Goal: Check status: Check status

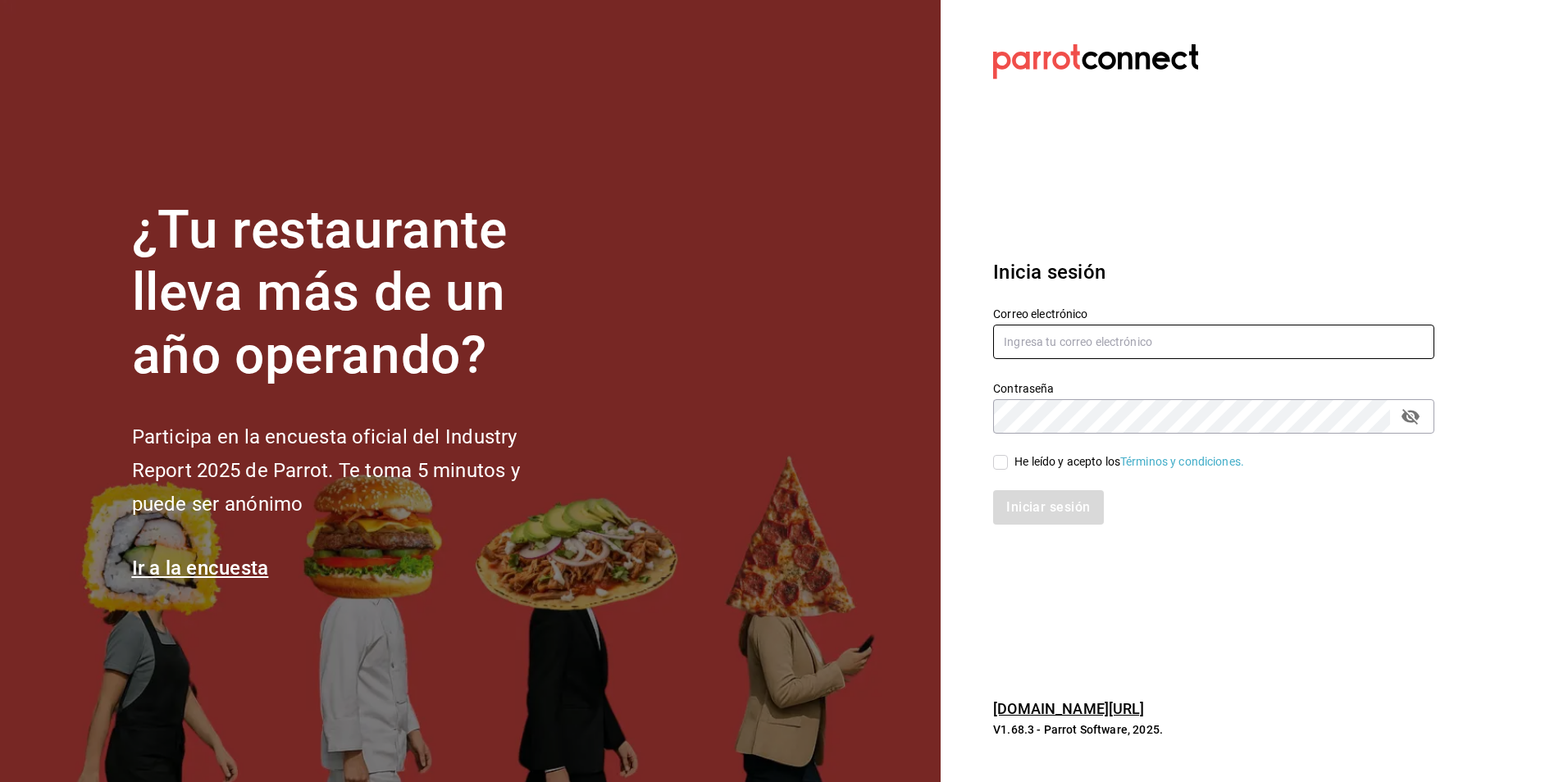
type input "nominassushizone@gmail.com"
click at [1003, 463] on input "He leído y acepto los Términos y condiciones." at bounding box center [1001, 462] width 15 height 15
checkbox input "true"
click at [1054, 509] on button "Iniciar sesión" at bounding box center [1049, 508] width 111 height 35
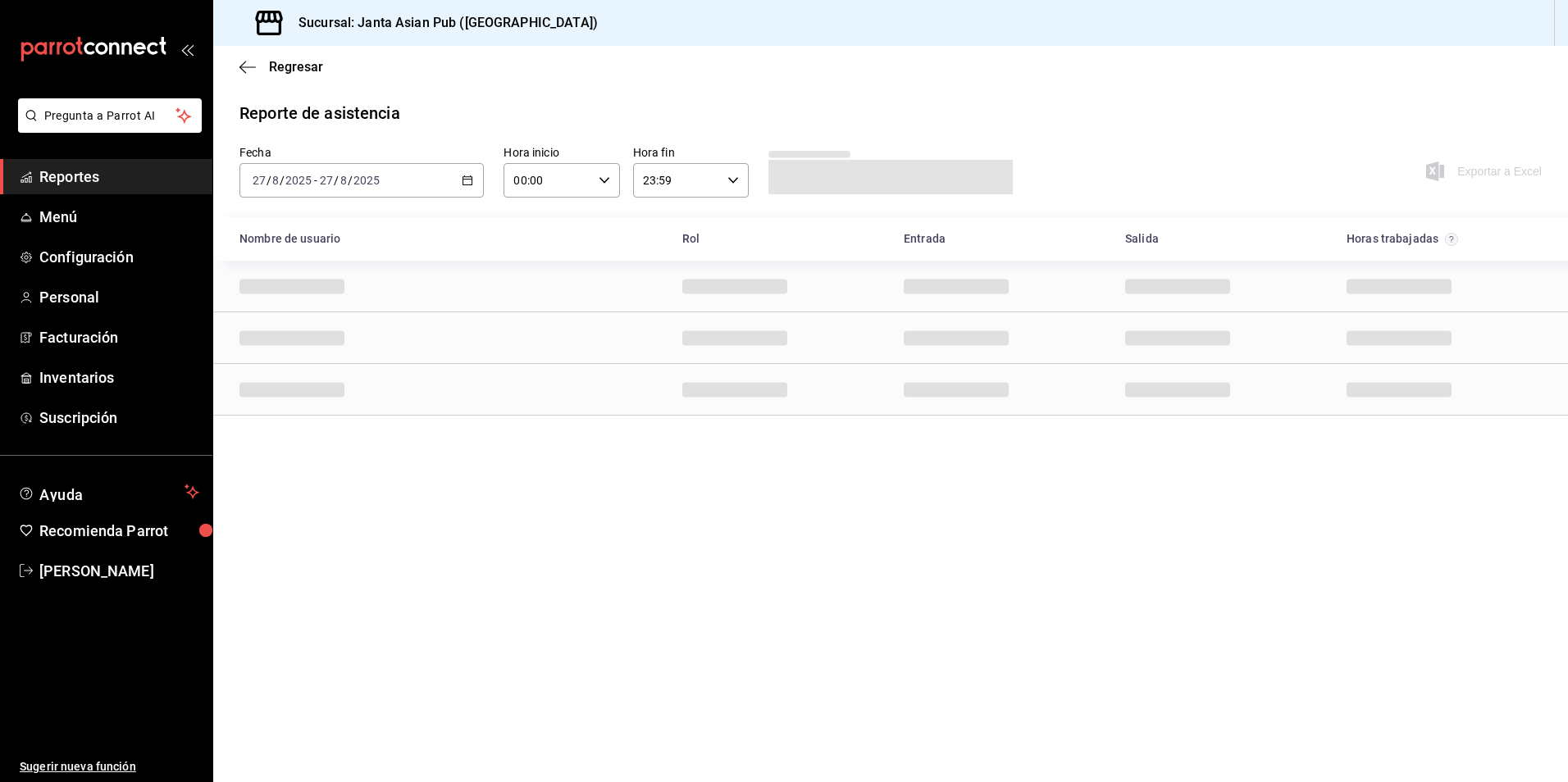
click at [403, 186] on div "[DATE] [DATE] - [DATE] [DATE]" at bounding box center [362, 181] width 244 height 35
click at [289, 231] on span "Hoy" at bounding box center [317, 230] width 127 height 17
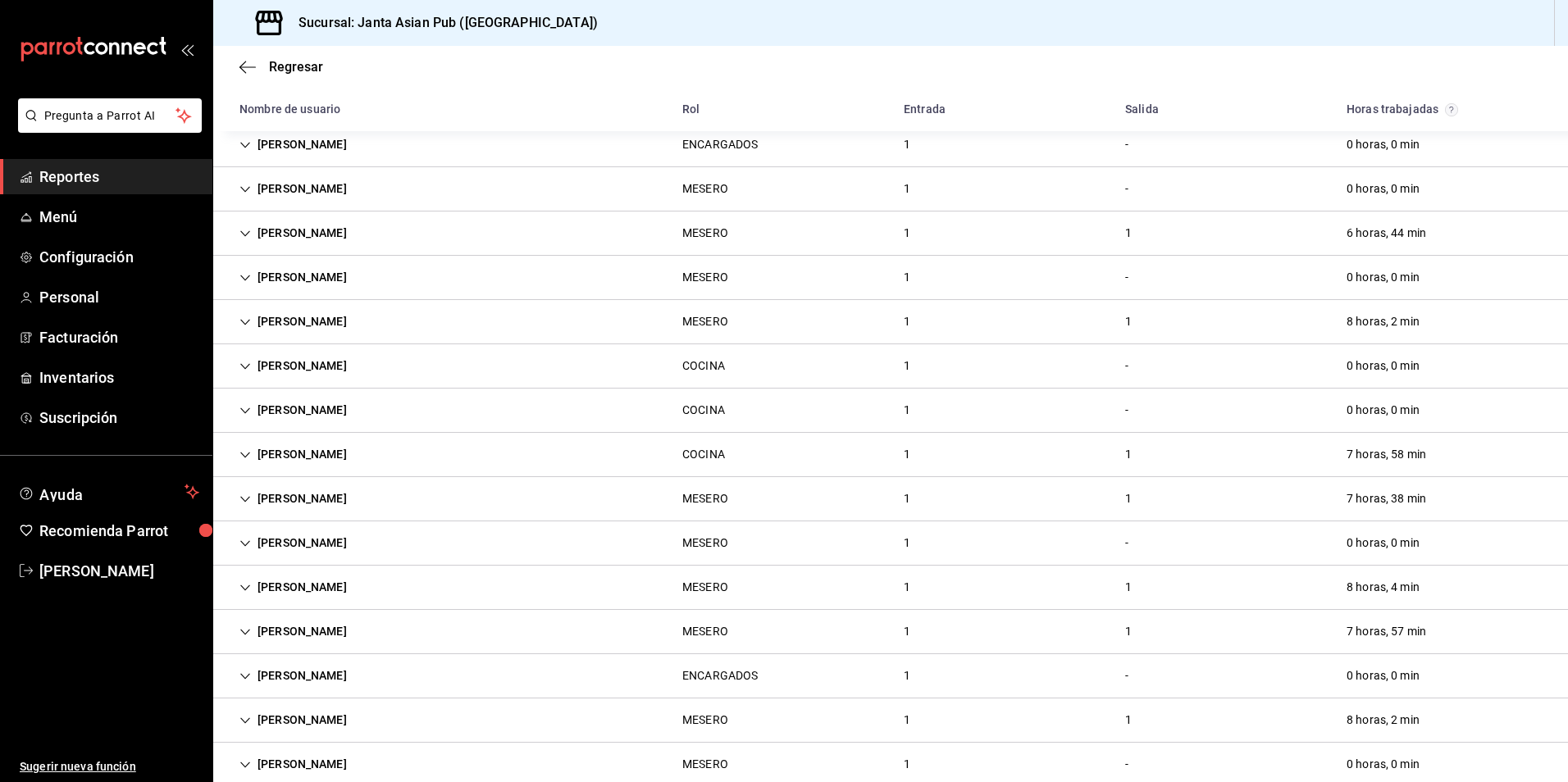
scroll to position [524, 0]
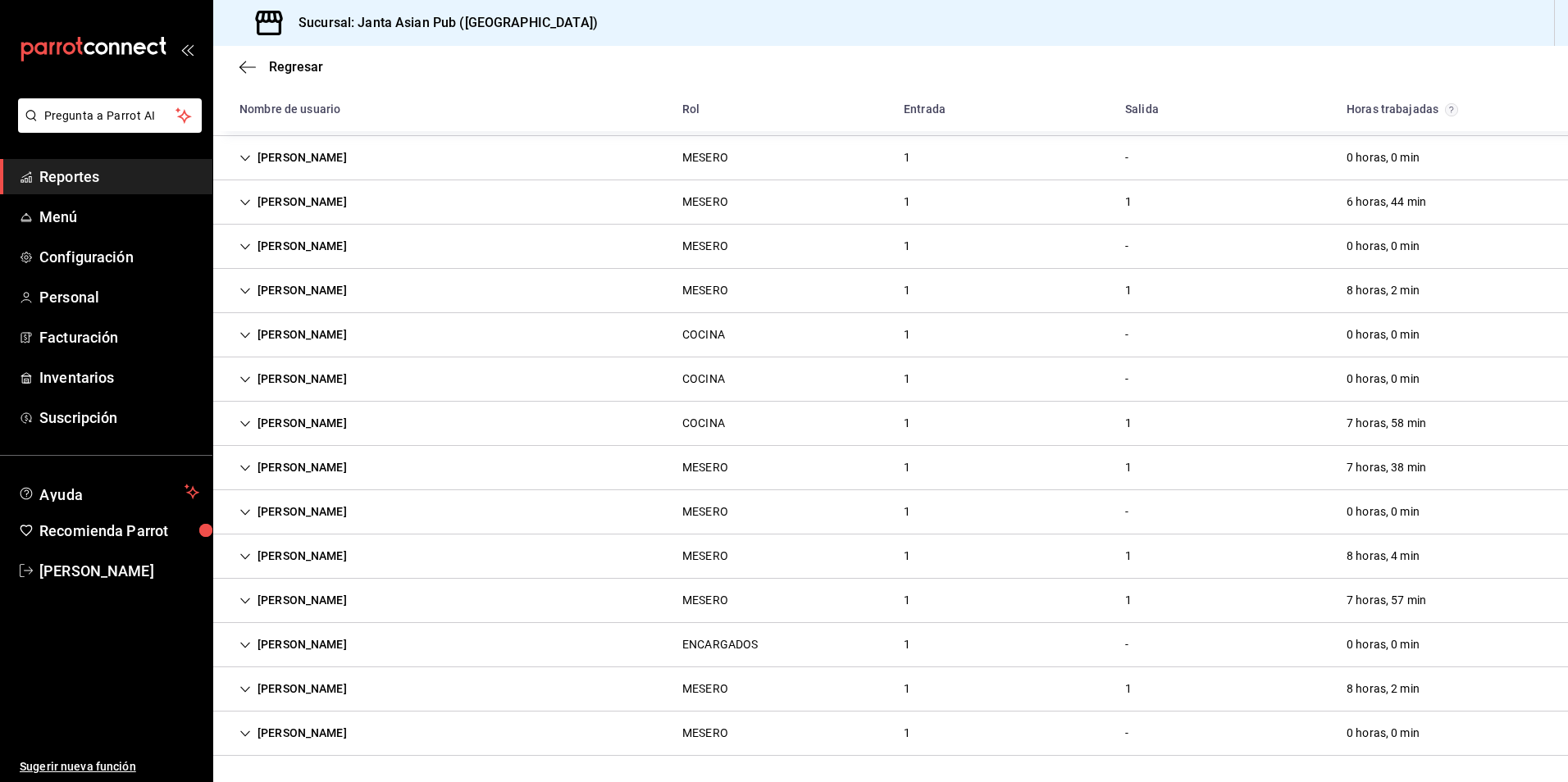
click at [328, 726] on div "[PERSON_NAME]" at bounding box center [293, 733] width 134 height 31
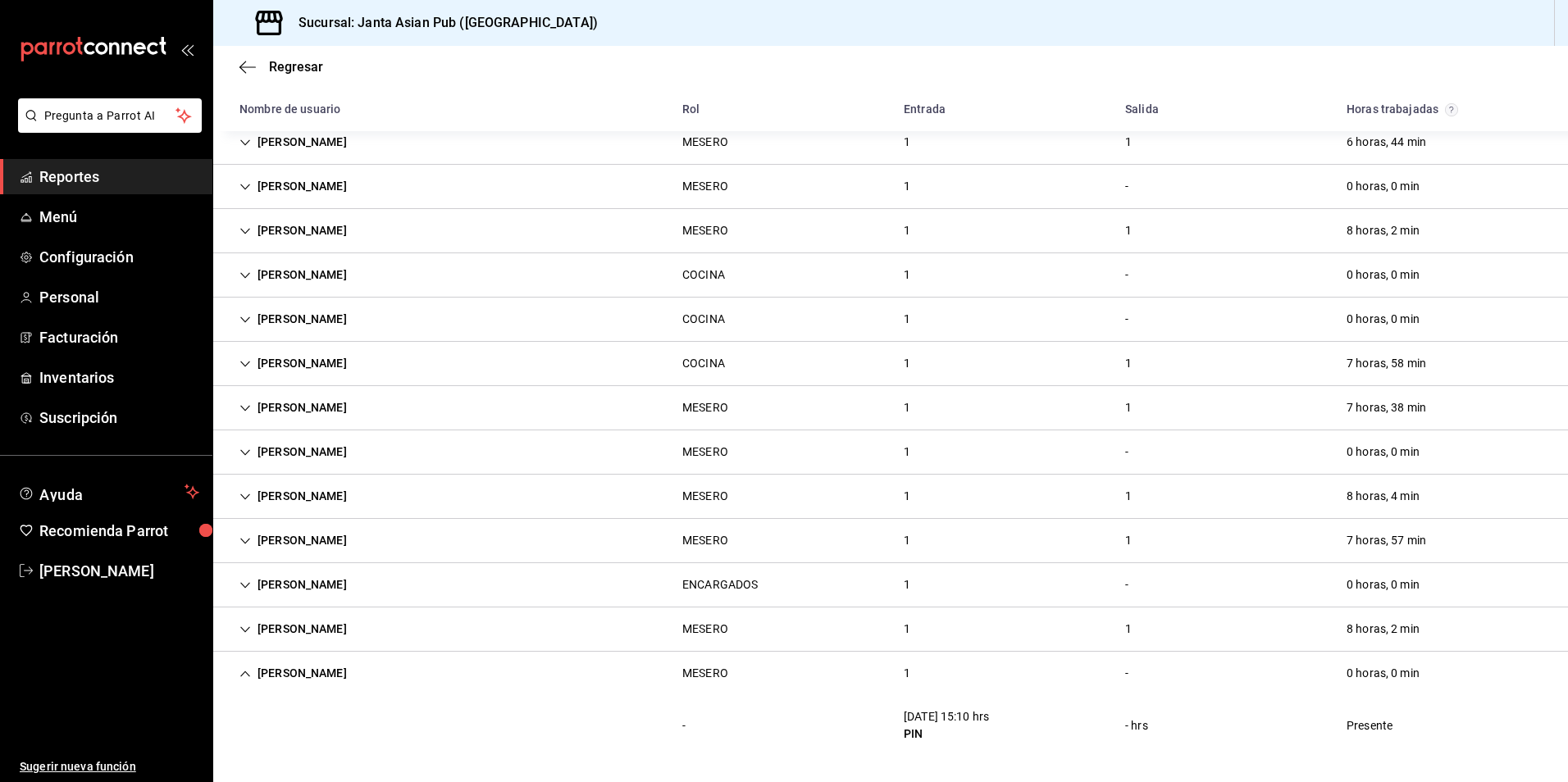
scroll to position [583, 0]
click at [289, 661] on div "[PERSON_NAME]" at bounding box center [293, 673] width 134 height 31
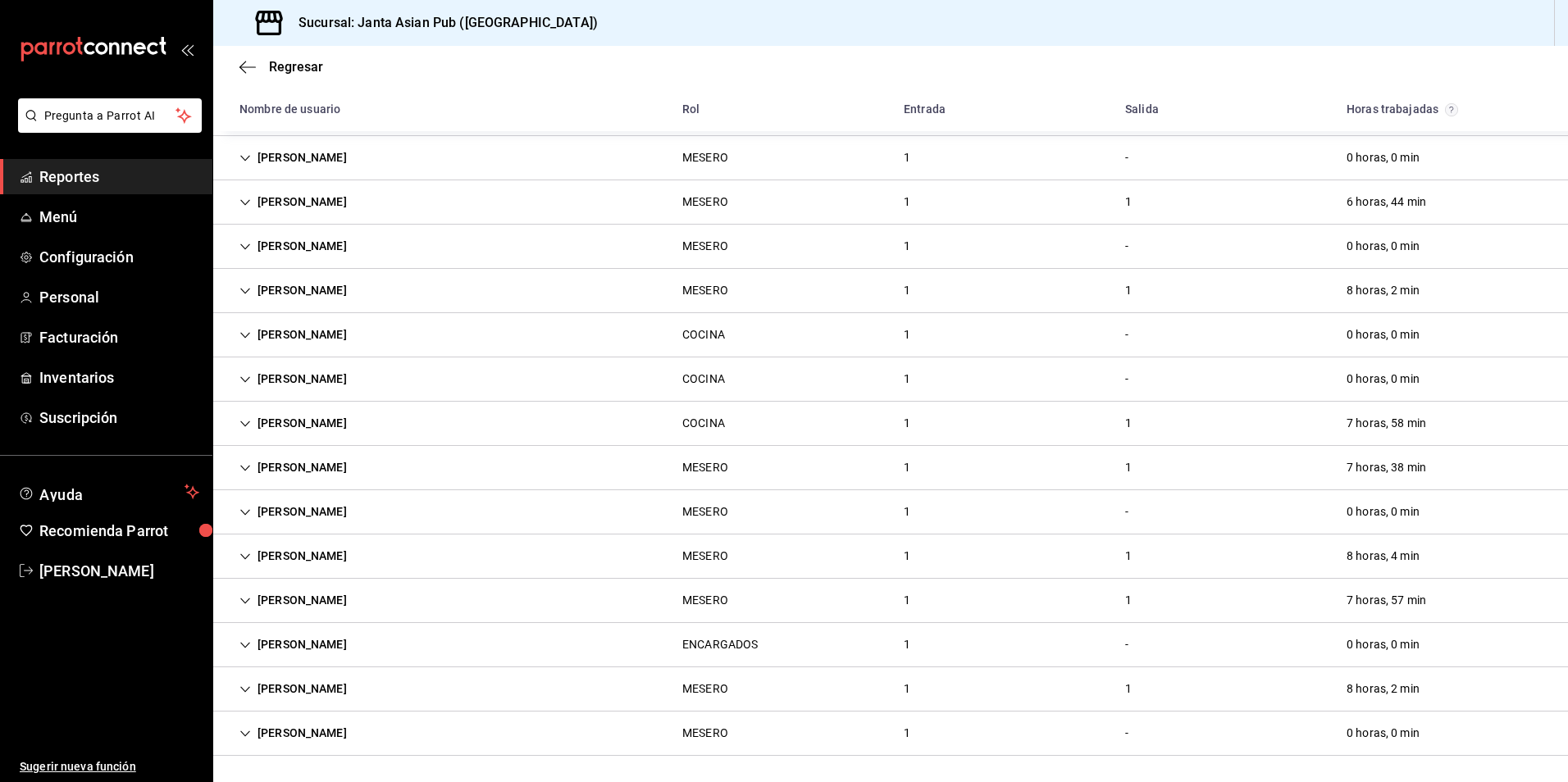
scroll to position [524, 0]
click at [360, 602] on div "[PERSON_NAME]" at bounding box center [293, 600] width 134 height 31
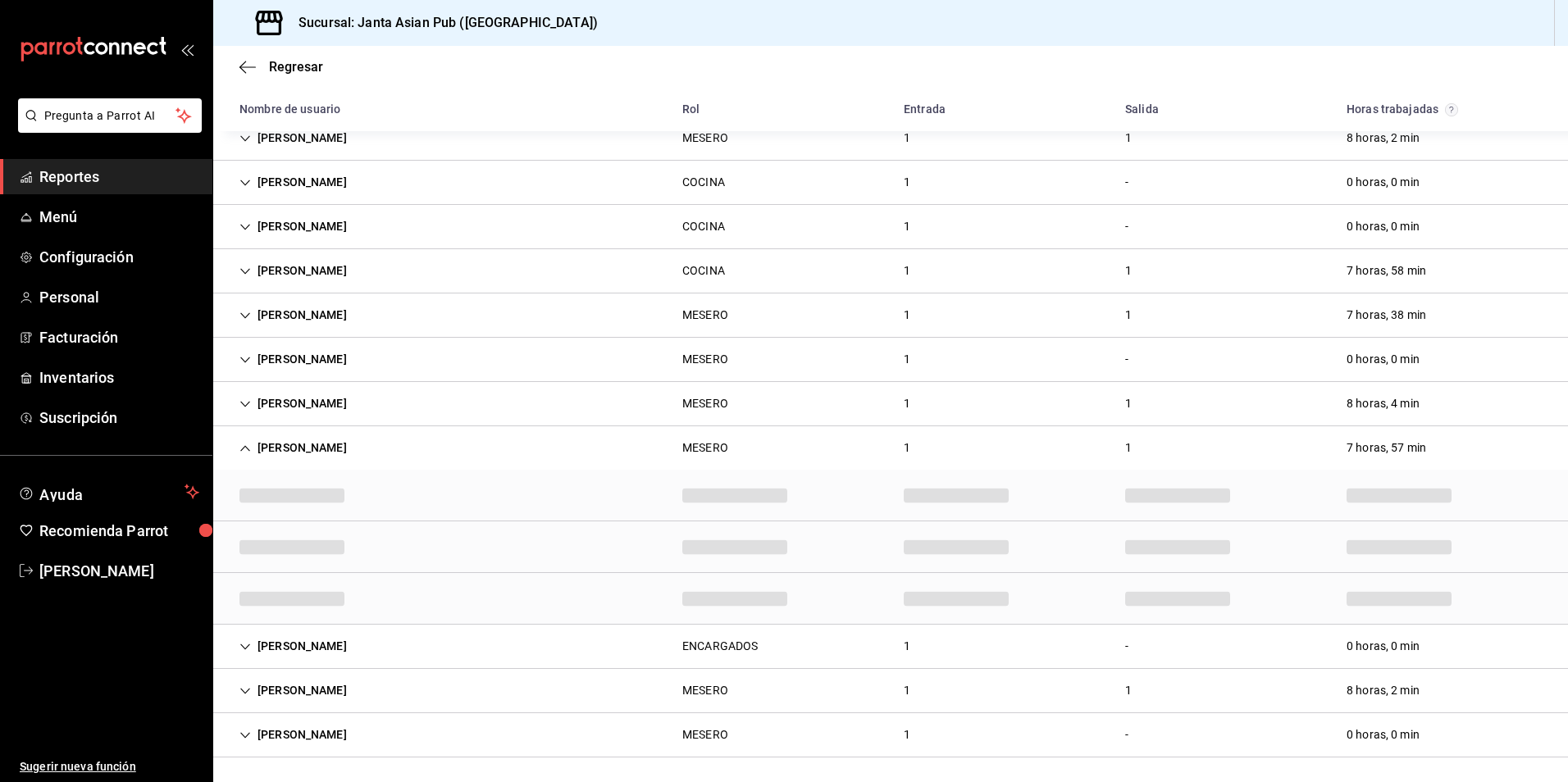
scroll to position [583, 0]
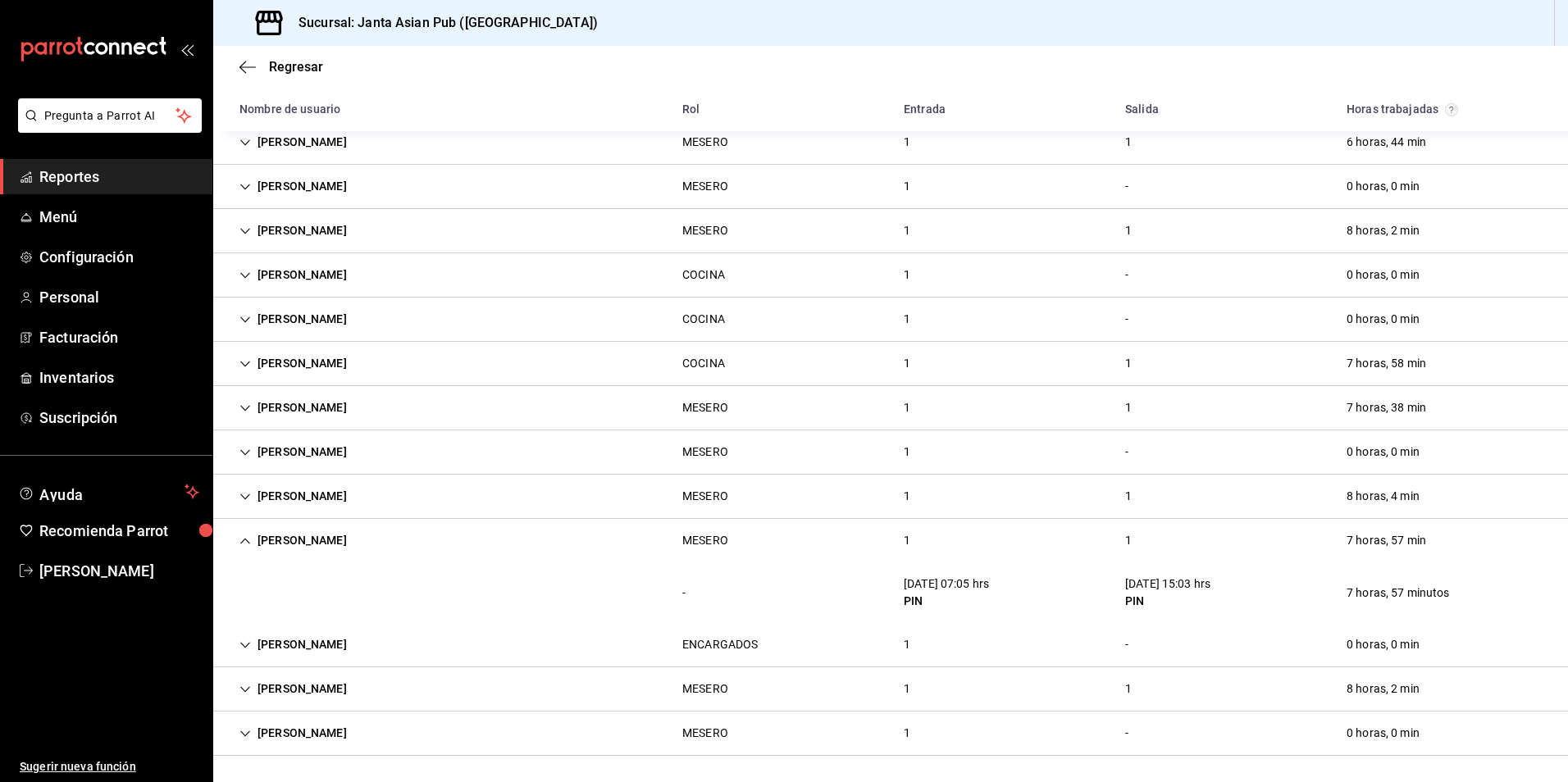
click at [326, 489] on div "[PERSON_NAME]" at bounding box center [293, 496] width 134 height 31
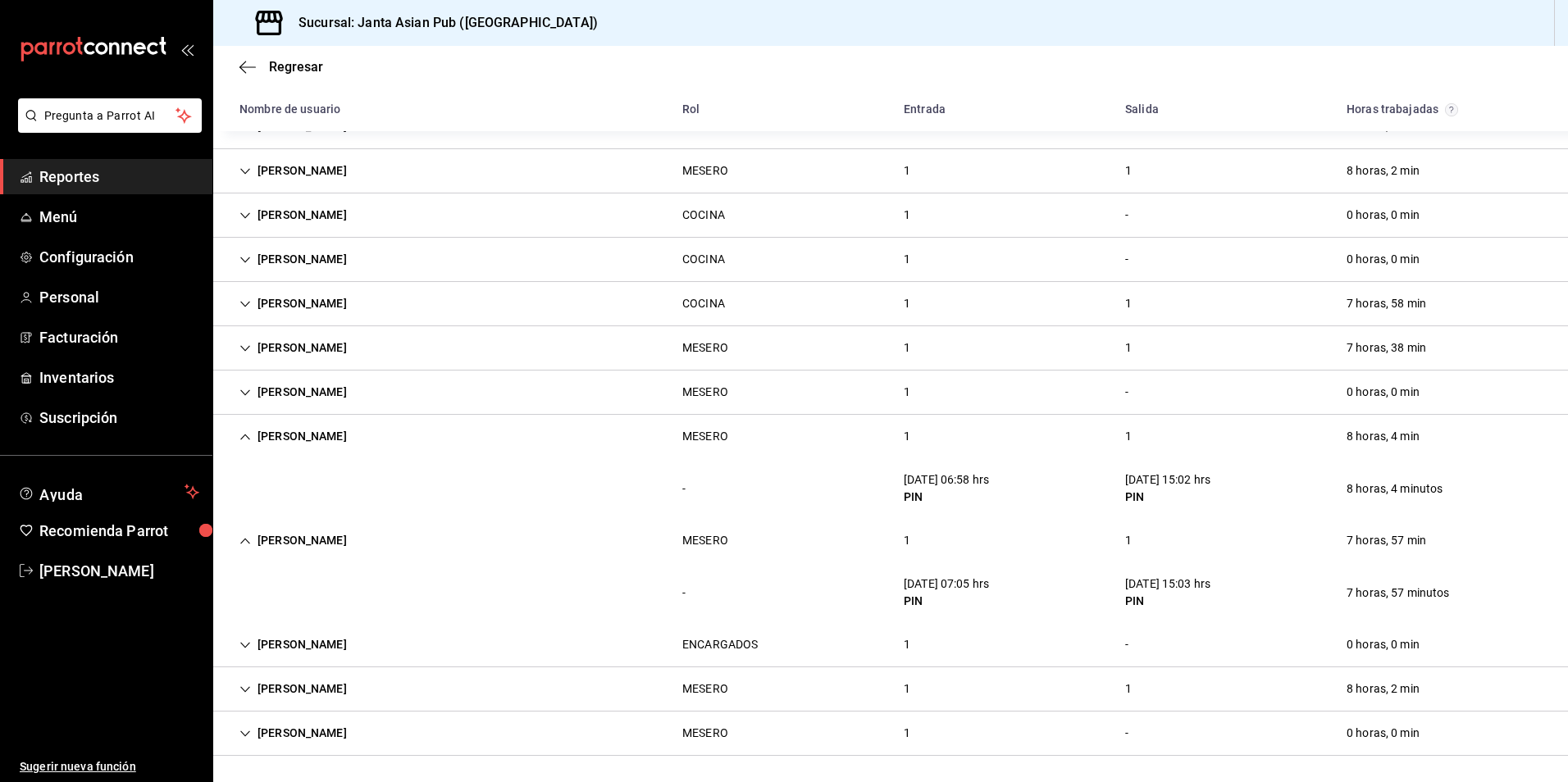
scroll to position [643, 0]
click at [303, 543] on div "[PERSON_NAME]" at bounding box center [293, 541] width 134 height 31
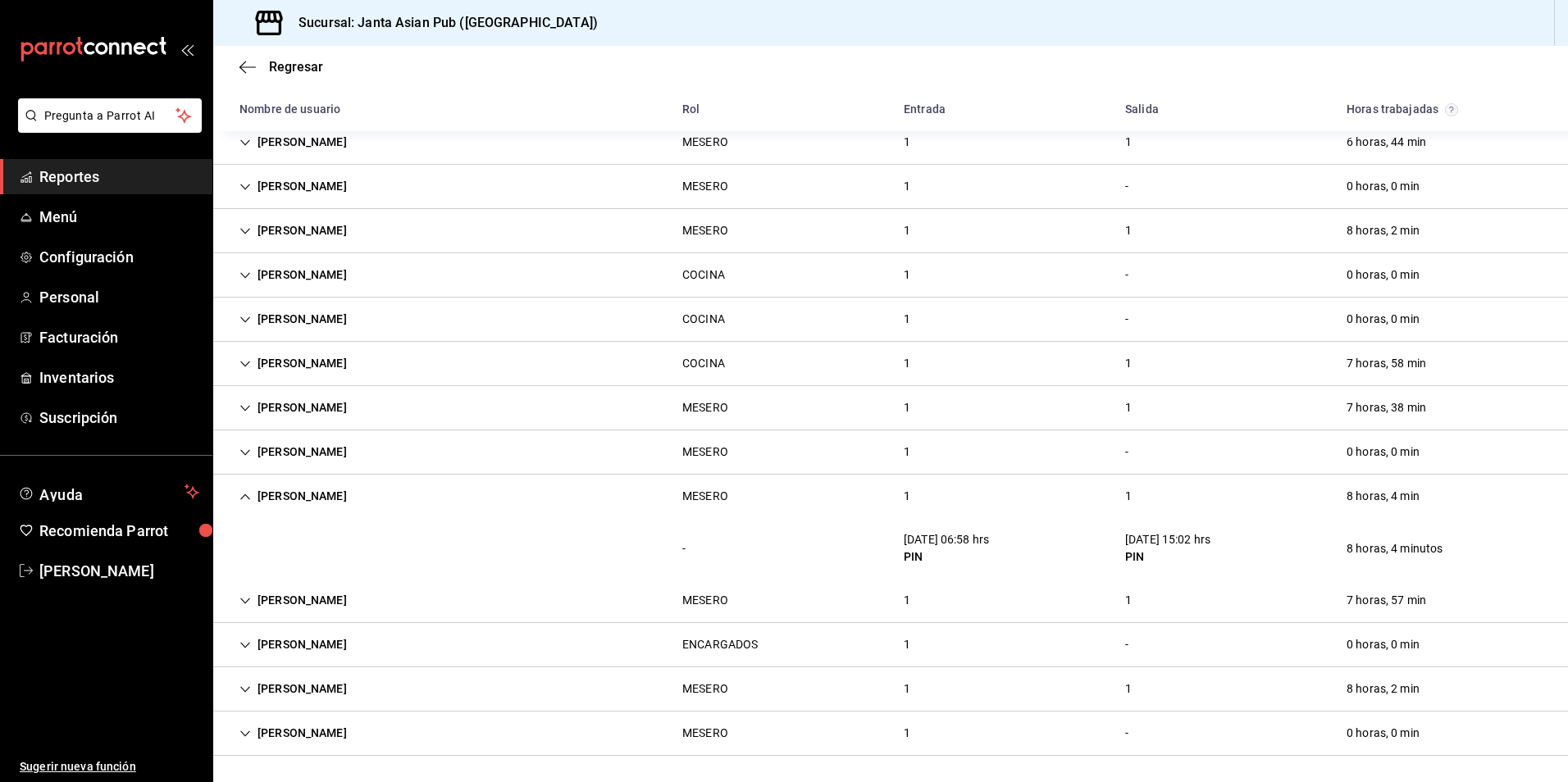
scroll to position [583, 0]
click at [344, 450] on div "[PERSON_NAME]" at bounding box center [293, 452] width 134 height 31
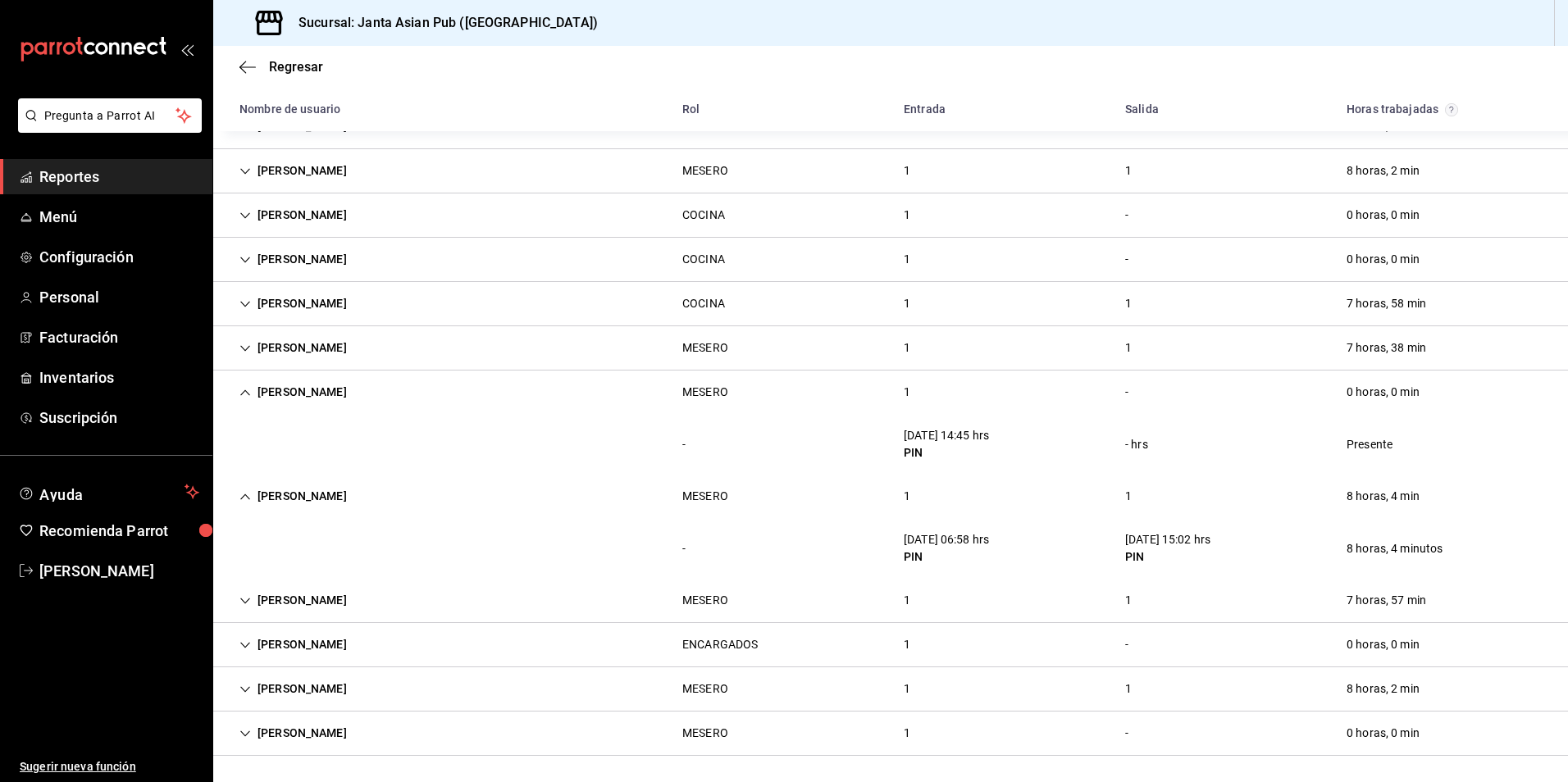
scroll to position [643, 0]
click at [337, 504] on div "[PERSON_NAME]" at bounding box center [293, 496] width 134 height 31
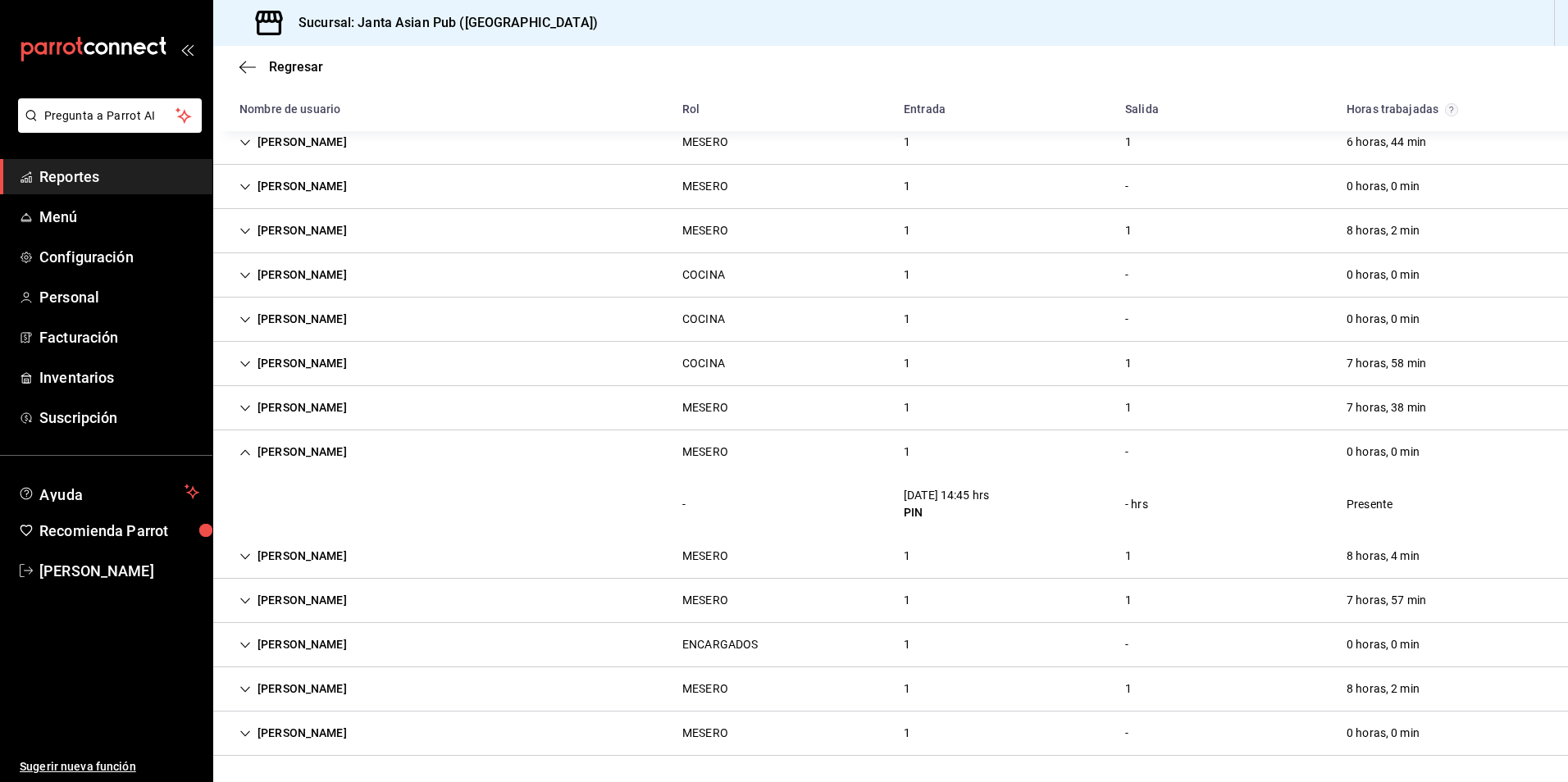
scroll to position [583, 0]
click at [343, 454] on div "[PERSON_NAME]" at bounding box center [293, 452] width 134 height 31
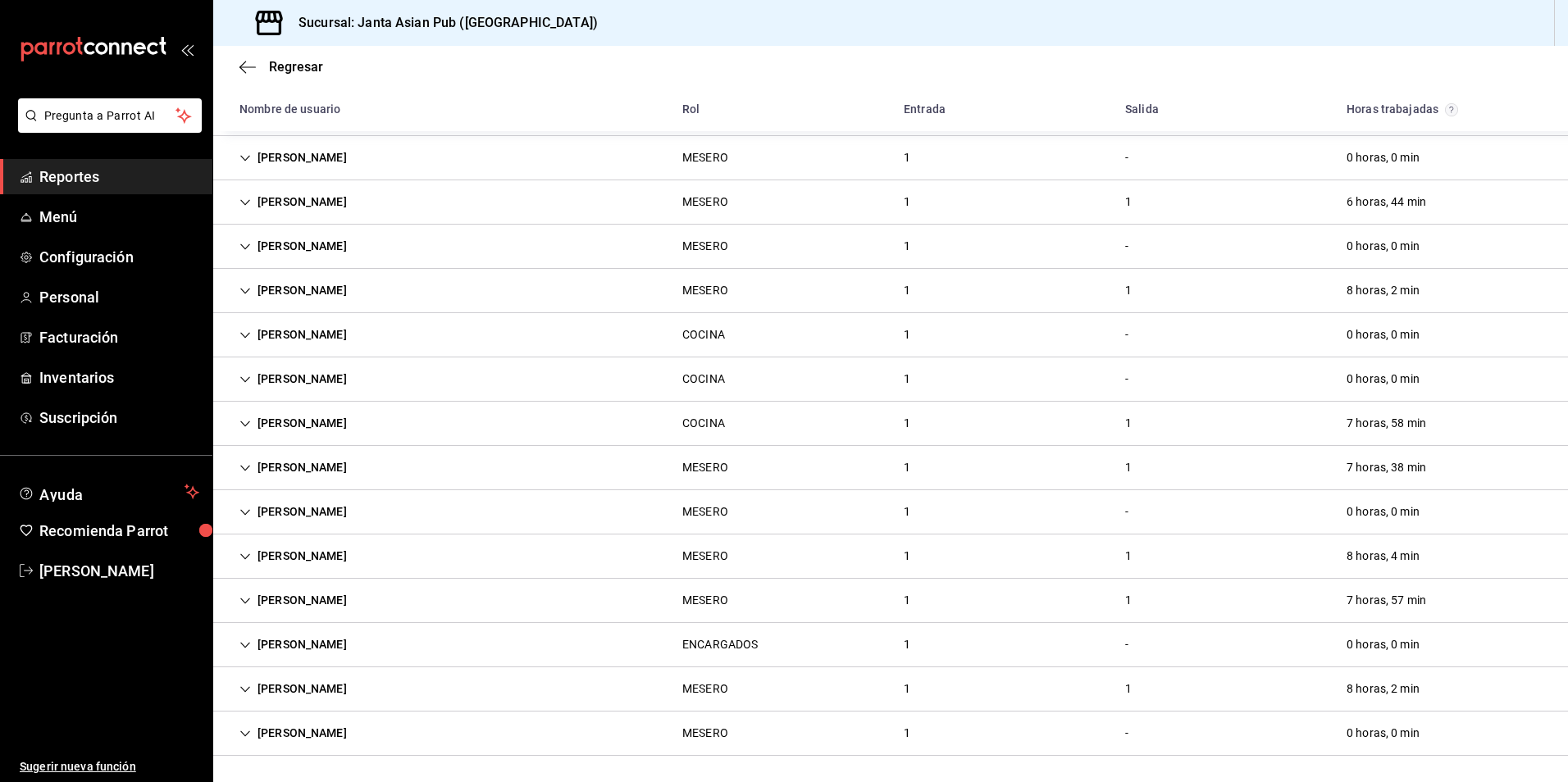
scroll to position [524, 0]
click at [339, 280] on div "[PERSON_NAME]" at bounding box center [293, 291] width 134 height 31
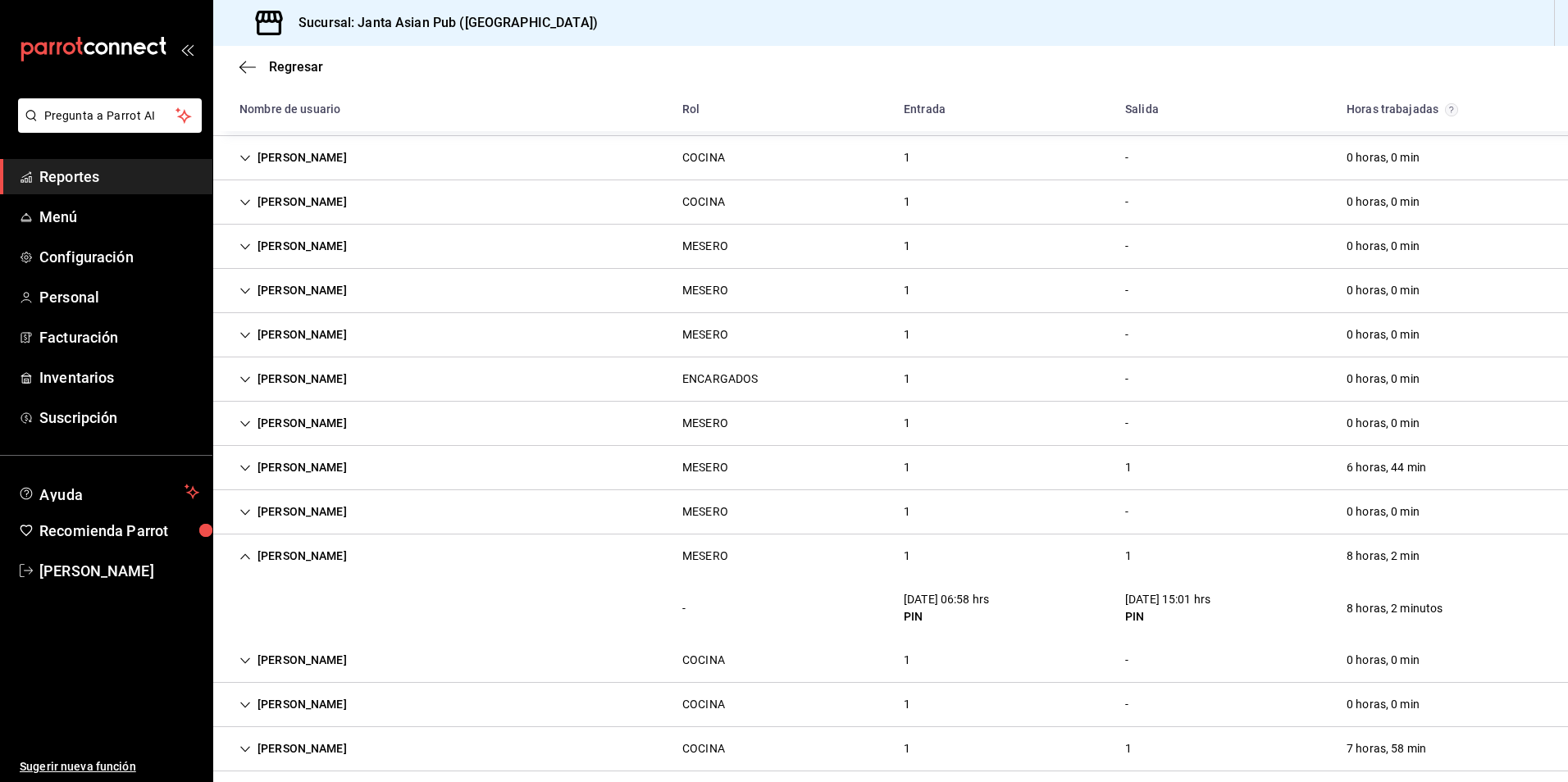
scroll to position [173, 0]
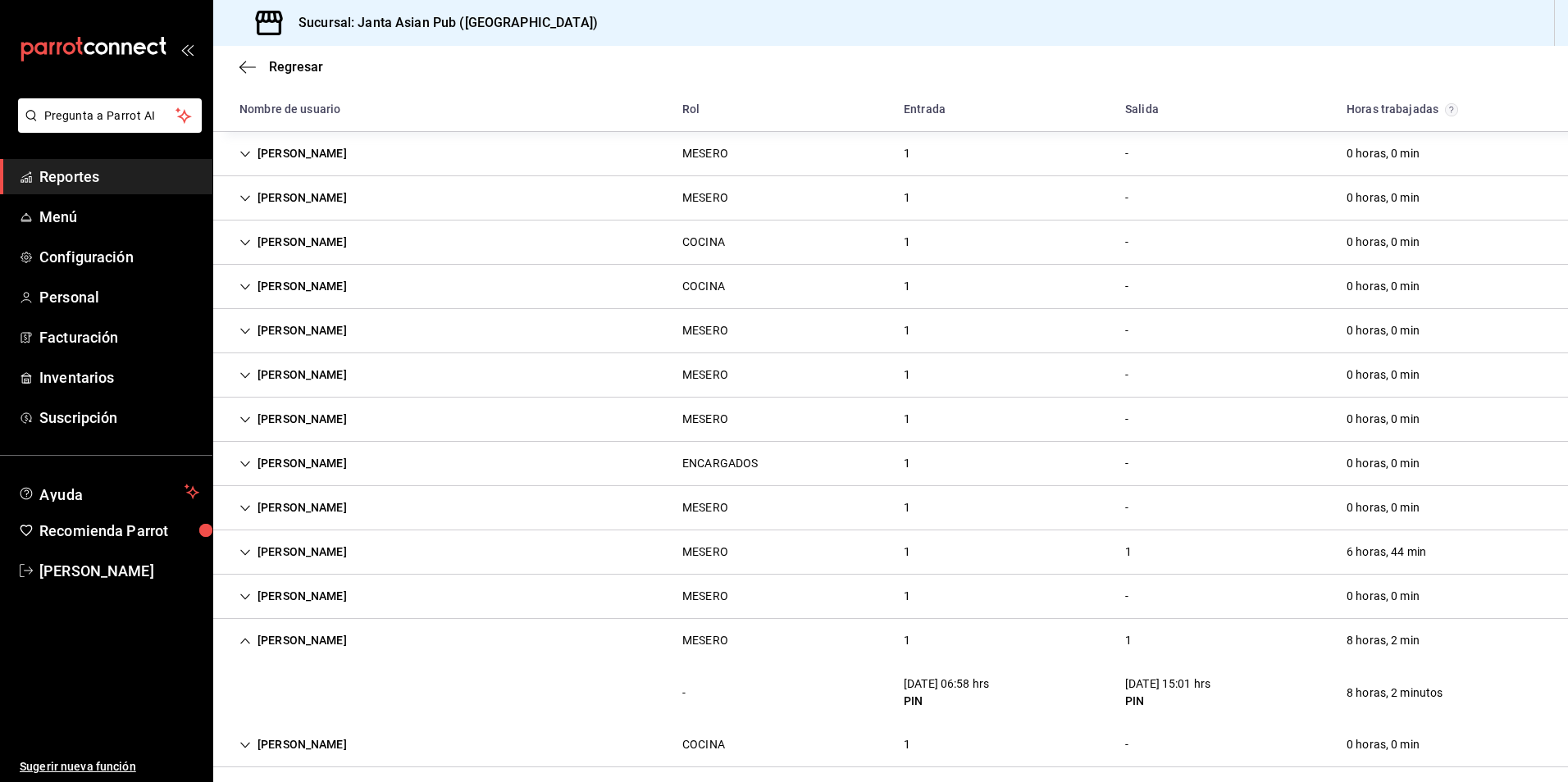
click at [360, 643] on div "[PERSON_NAME]" at bounding box center [293, 641] width 134 height 31
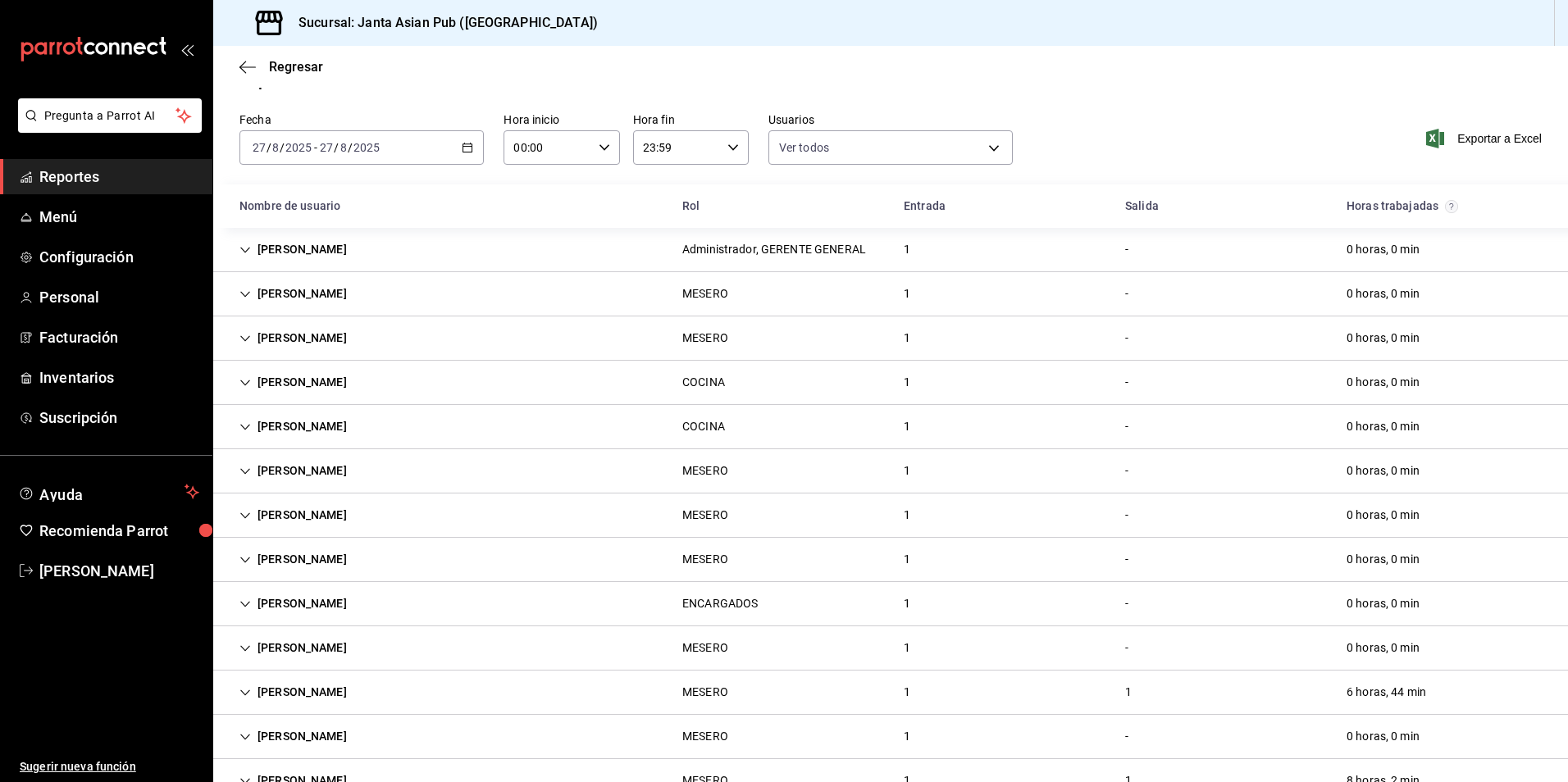
scroll to position [9, 0]
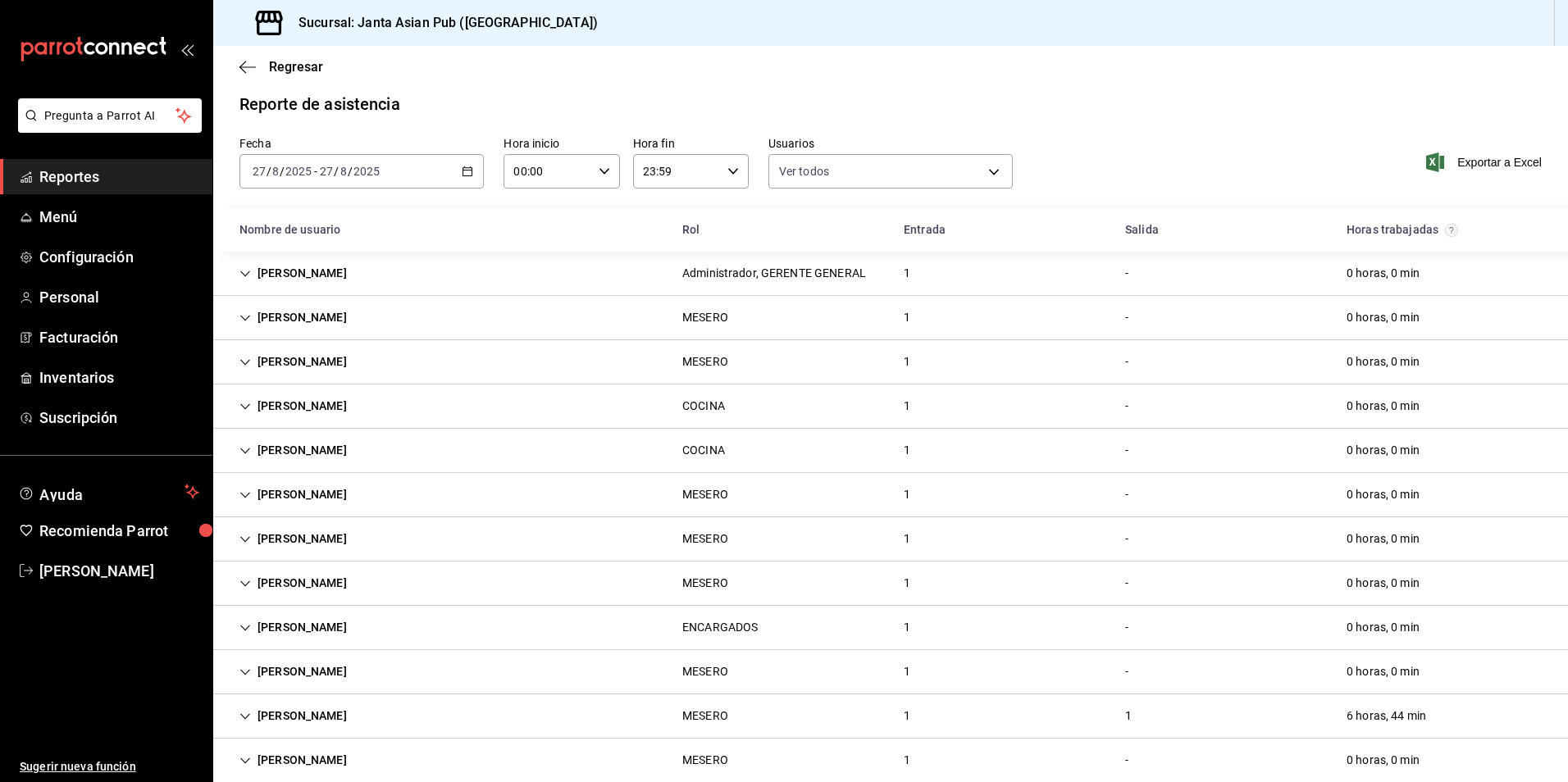
click at [360, 315] on div "[PERSON_NAME]" at bounding box center [293, 317] width 134 height 31
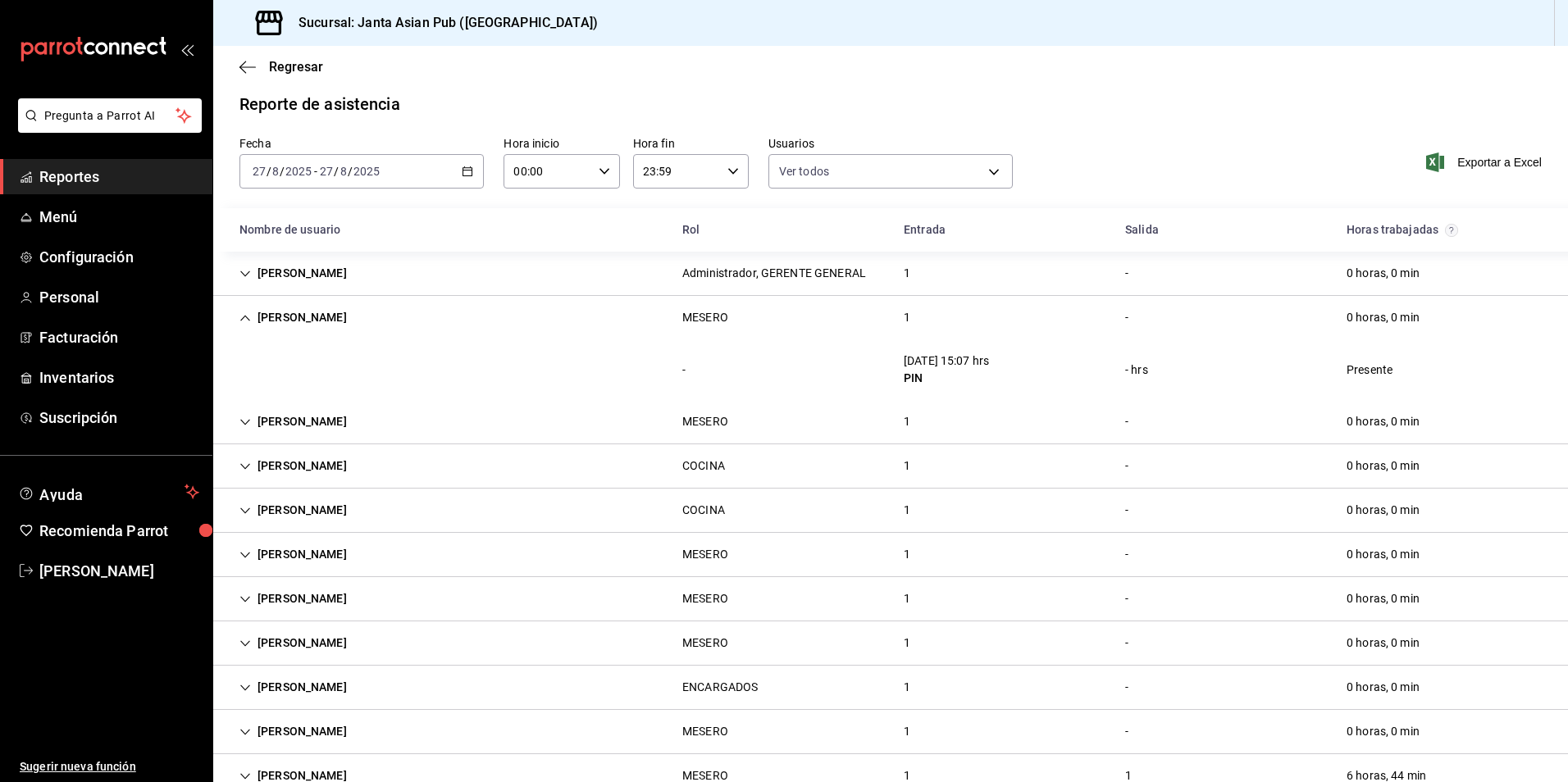
click at [340, 311] on div "[PERSON_NAME]" at bounding box center [293, 317] width 134 height 31
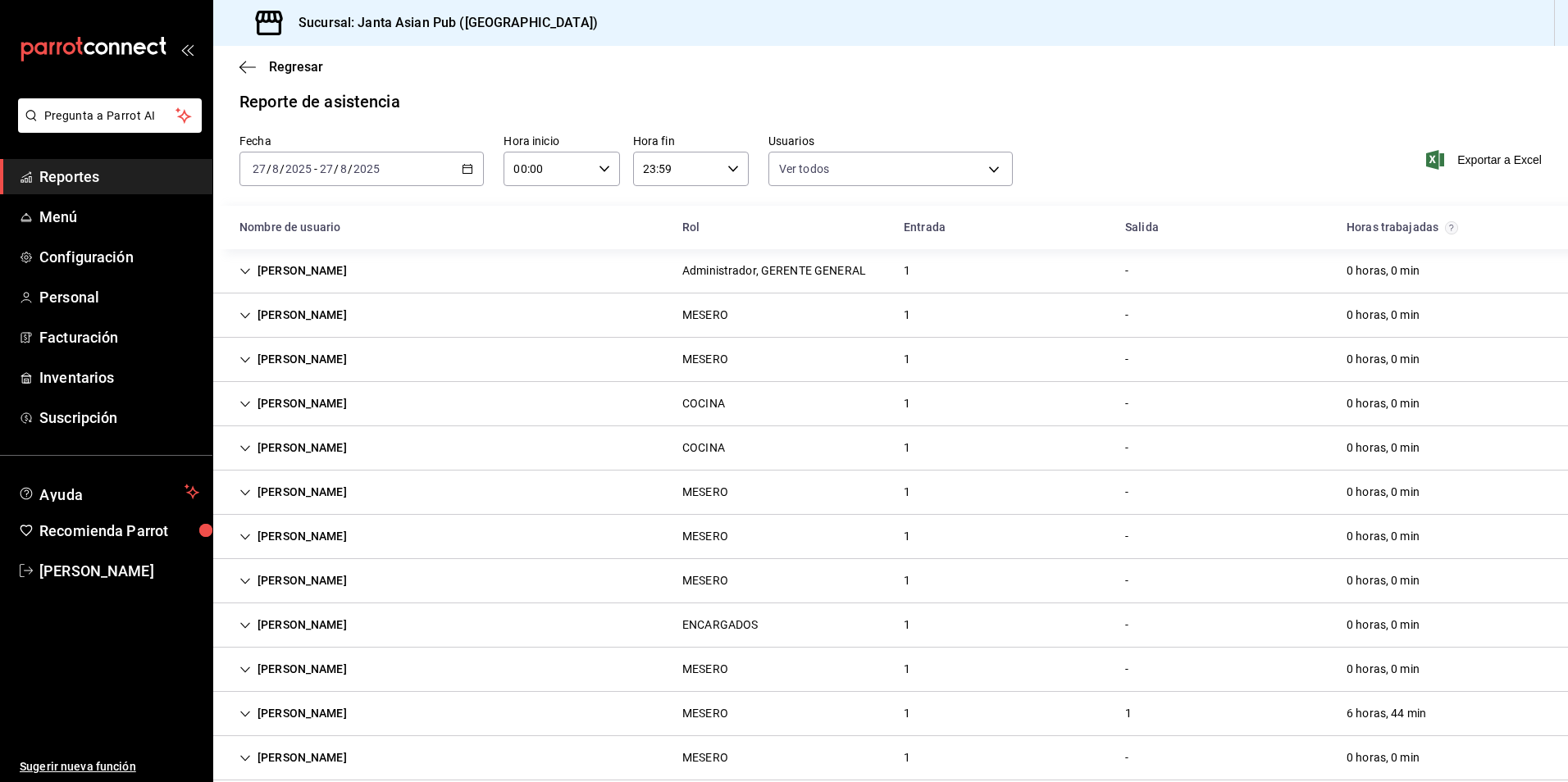
scroll to position [0, 0]
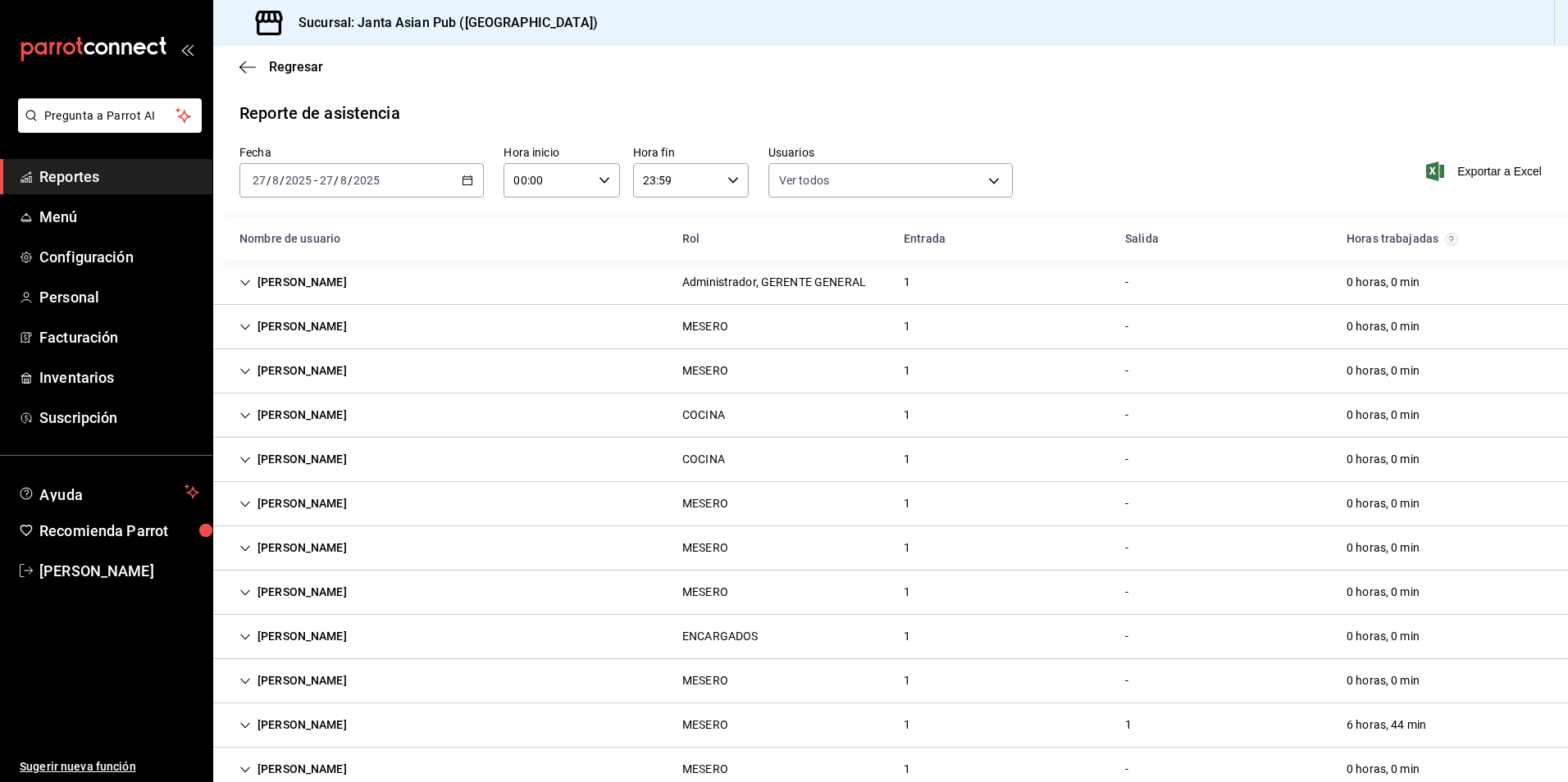
click at [288, 491] on div "[PERSON_NAME]" at bounding box center [293, 504] width 134 height 31
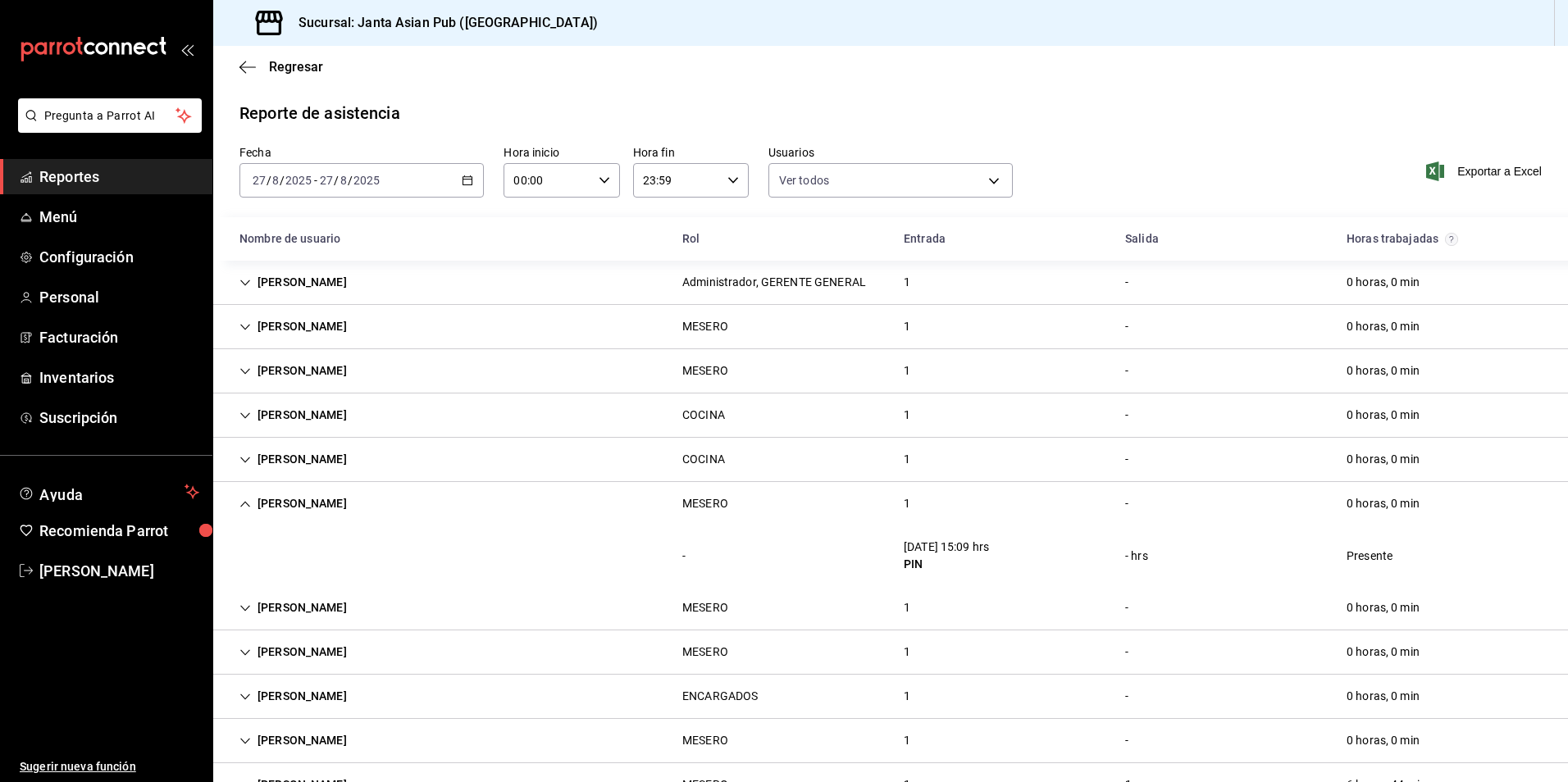
click at [392, 459] on div "[PERSON_NAME] COCINA 1 - 0 horas, 0 min" at bounding box center [890, 460] width 1354 height 45
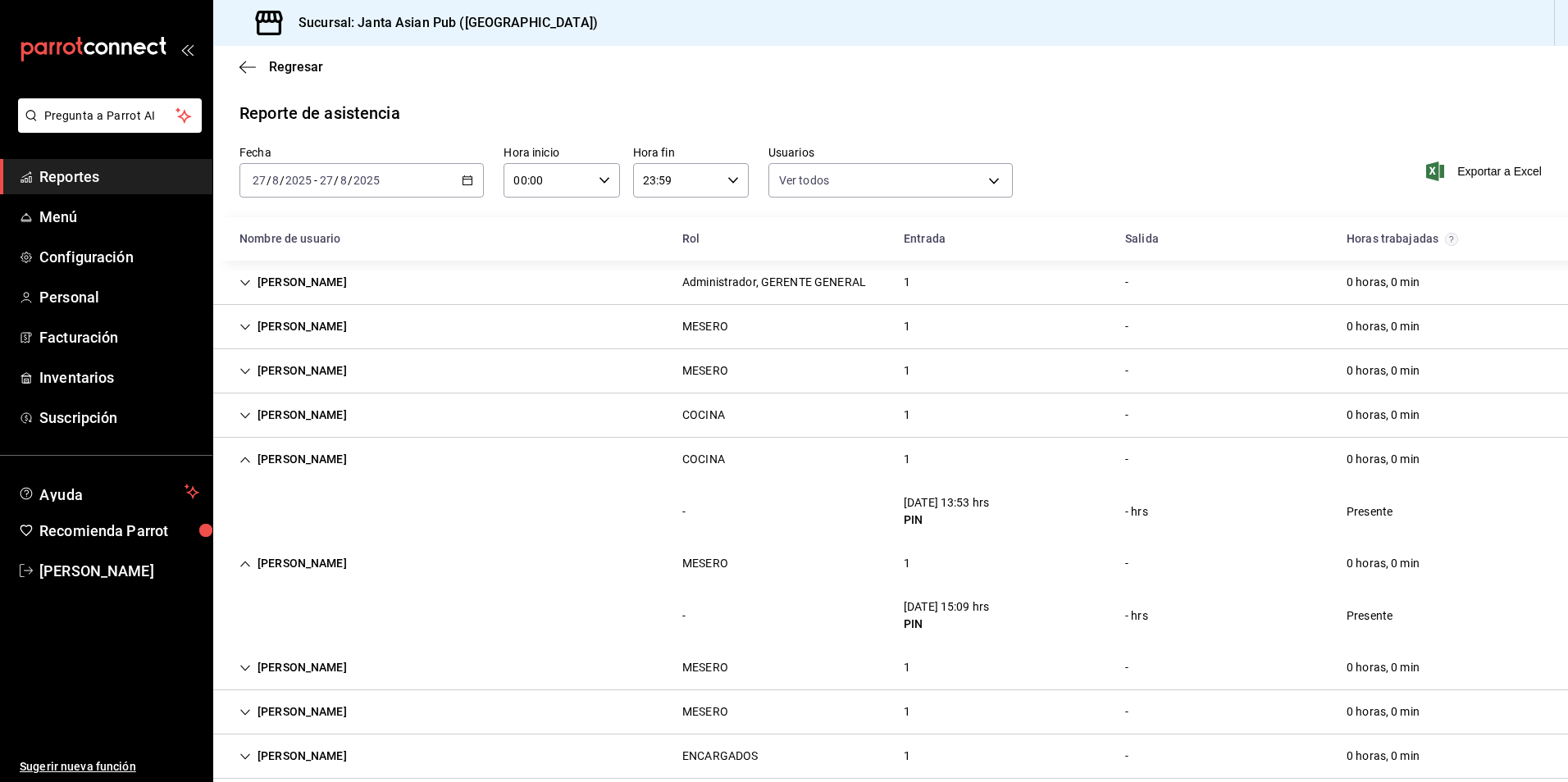
click at [324, 268] on div "[PERSON_NAME]" at bounding box center [293, 282] width 134 height 31
